Goal: Task Accomplishment & Management: Complete application form

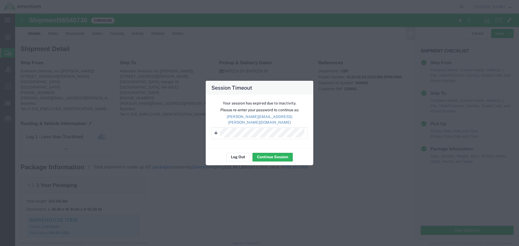
scroll to position [100, 0]
click at [272, 159] on div "Log Out Continue Session" at bounding box center [260, 157] width 108 height 17
click at [276, 154] on button "Continue Session" at bounding box center [272, 157] width 40 height 9
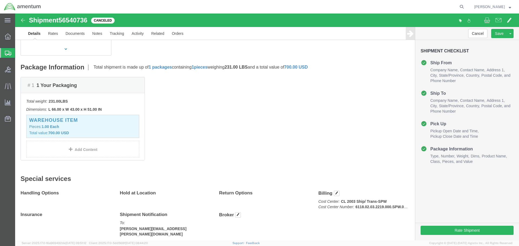
click at [0, 0] on span "Create from Template" at bounding box center [0, 0] width 0 height 0
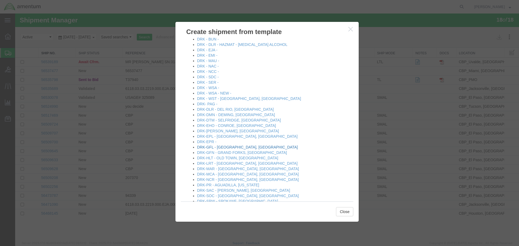
scroll to position [135, 0]
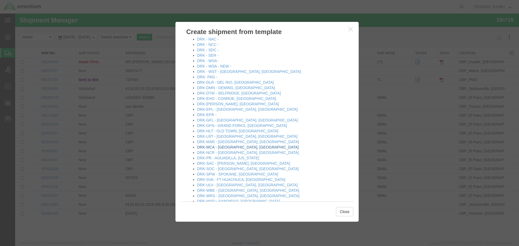
click at [222, 147] on link "DRK-MCA - [GEOGRAPHIC_DATA], [GEOGRAPHIC_DATA]" at bounding box center [248, 147] width 102 height 4
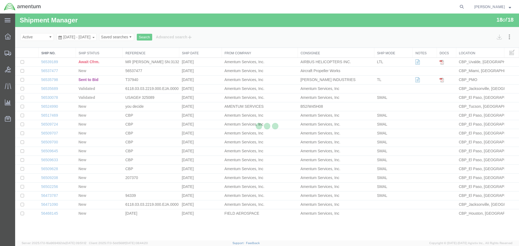
select select "49831"
select select "49941"
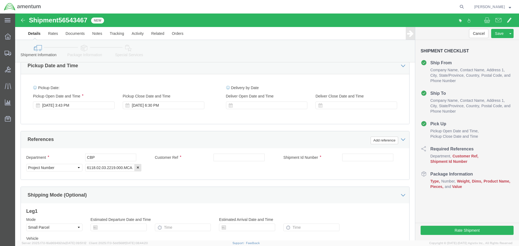
scroll to position [189, 0]
click div "Department CBP Customer Ref Shipment Id Number Select Account Type Activity ID …"
click input "text"
type input "325667"
click input "text"
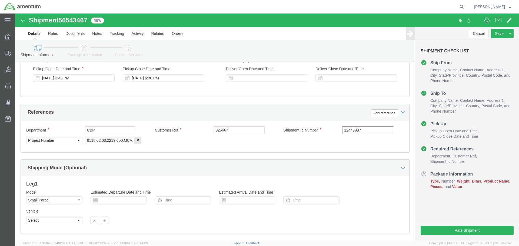
scroll to position [247, 0]
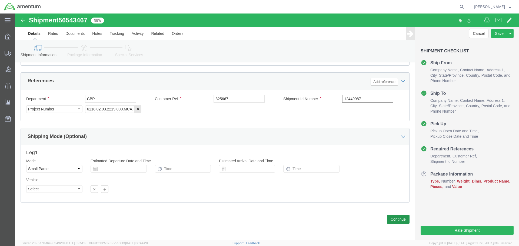
type input "12449987"
click button "Continue"
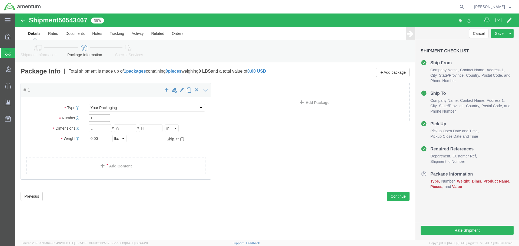
click input "1"
type input "4"
click input "text"
type input "16"
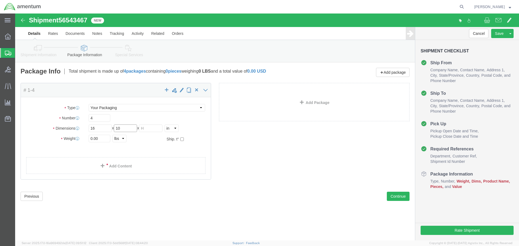
type input "10"
type input "2"
type input "12"
click input "0.00"
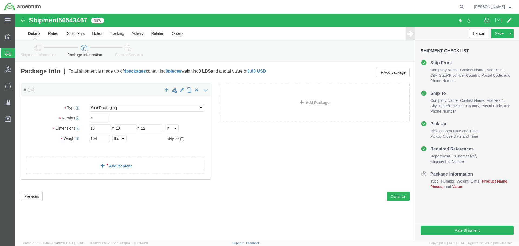
type input "104"
click link "Add Content"
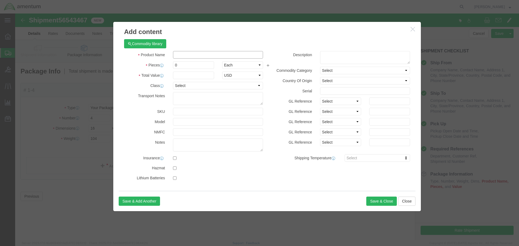
click input "text"
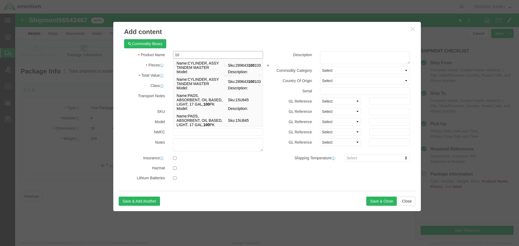
type input "1"
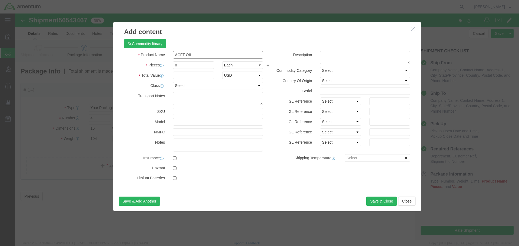
type input "ACFT OIL"
click input "0"
type input "48"
click input "text"
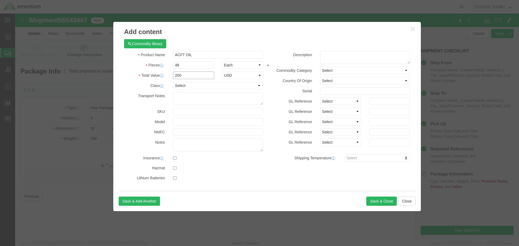
type input "200"
click textarea
type textarea "100WPLUSQT"
click h3 "Add content"
click button "Save & Close"
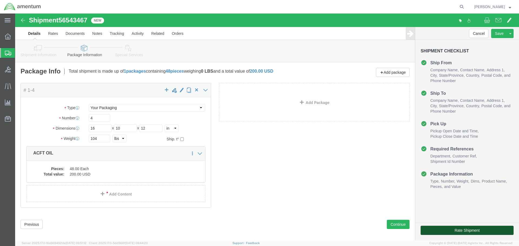
click button "Rate Shipment"
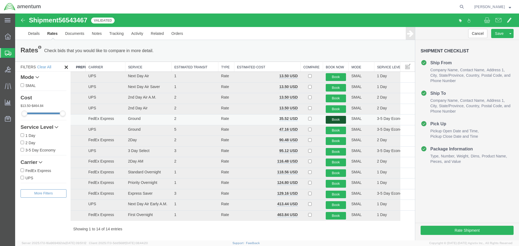
click at [329, 120] on button "Book" at bounding box center [336, 120] width 20 height 8
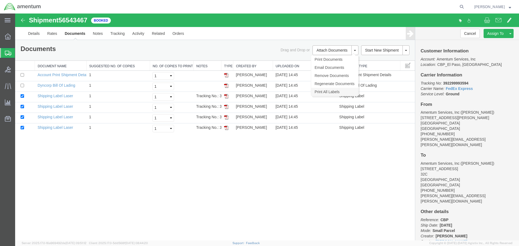
click at [322, 92] on link "Print All Labels" at bounding box center [334, 92] width 47 height 8
